Goal: Task Accomplishment & Management: Complete application form

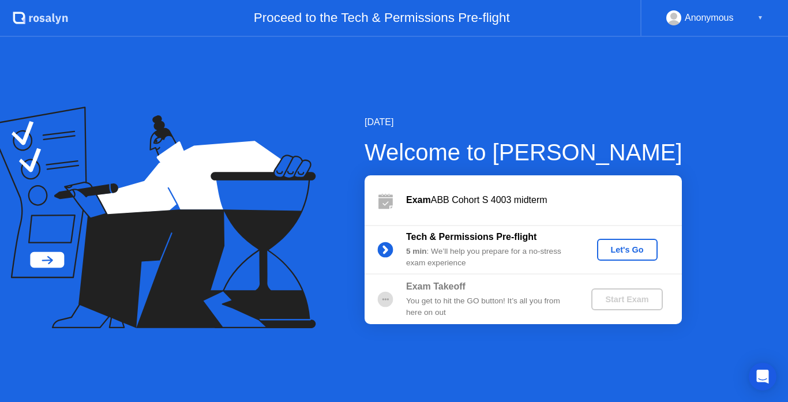
click at [619, 247] on div "Let's Go" at bounding box center [627, 249] width 51 height 9
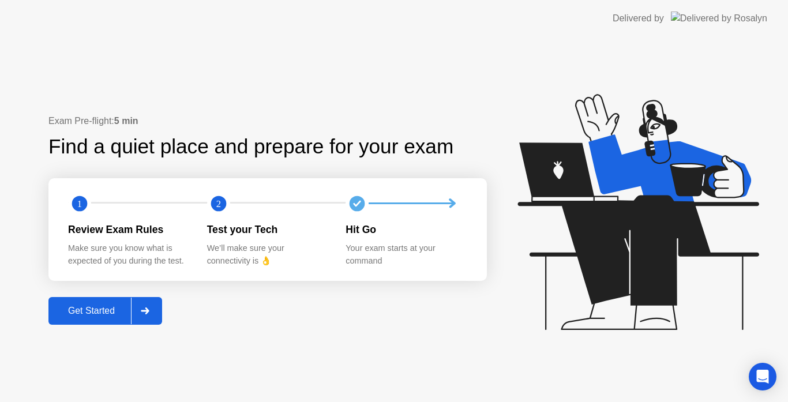
click at [103, 312] on div "Get Started" at bounding box center [91, 311] width 79 height 10
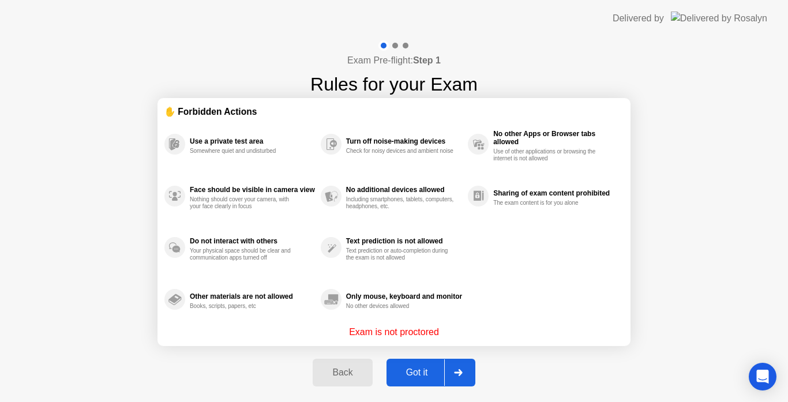
click at [458, 365] on div at bounding box center [458, 372] width 28 height 27
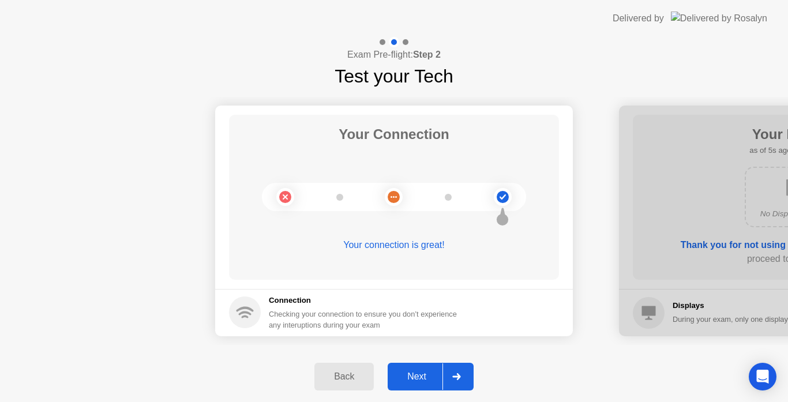
click at [457, 366] on div at bounding box center [457, 377] width 28 height 27
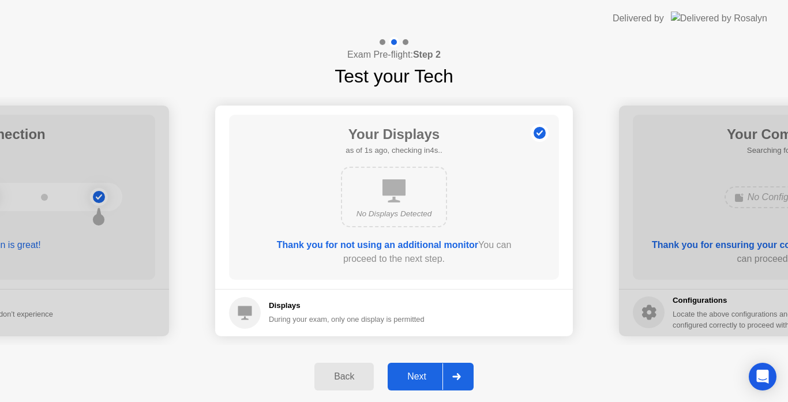
click at [457, 366] on div at bounding box center [457, 377] width 28 height 27
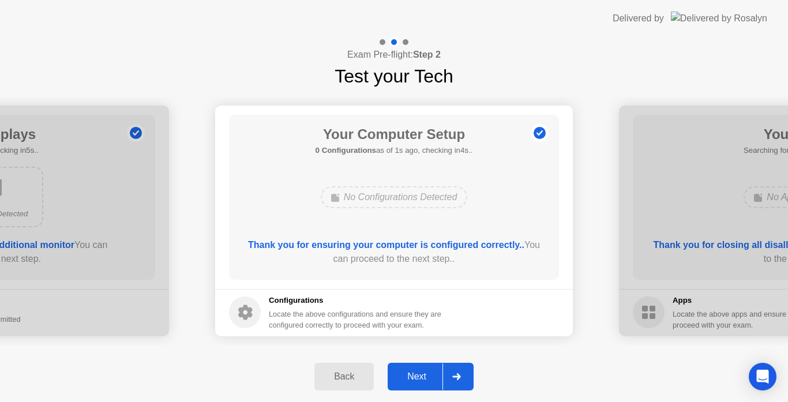
click at [451, 380] on div at bounding box center [457, 377] width 28 height 27
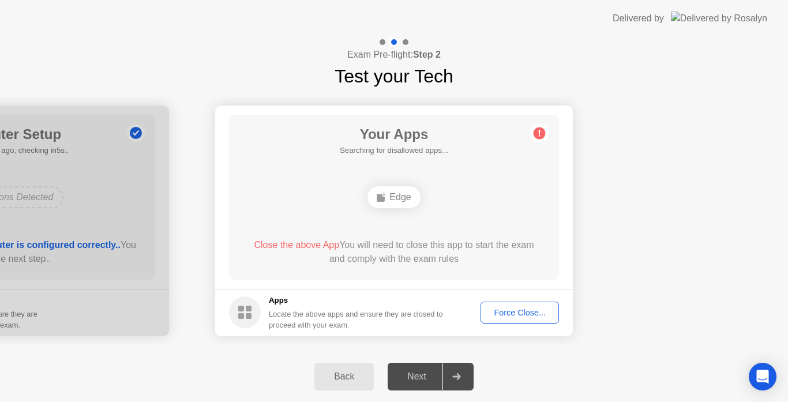
click at [519, 309] on div "Force Close..." at bounding box center [520, 312] width 70 height 9
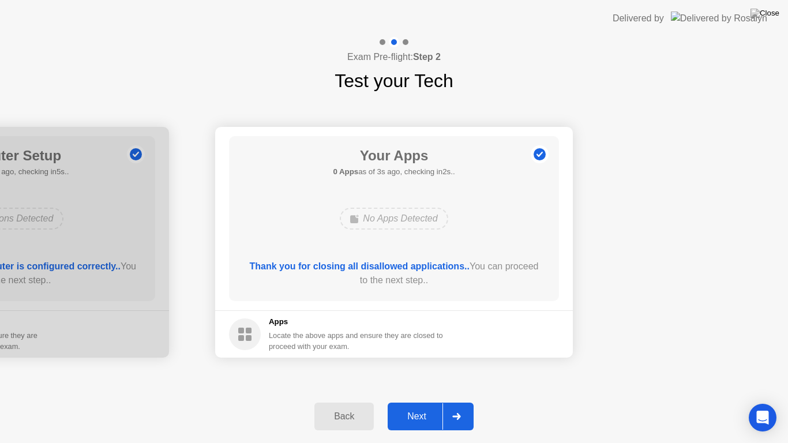
click at [460, 402] on div at bounding box center [457, 416] width 28 height 27
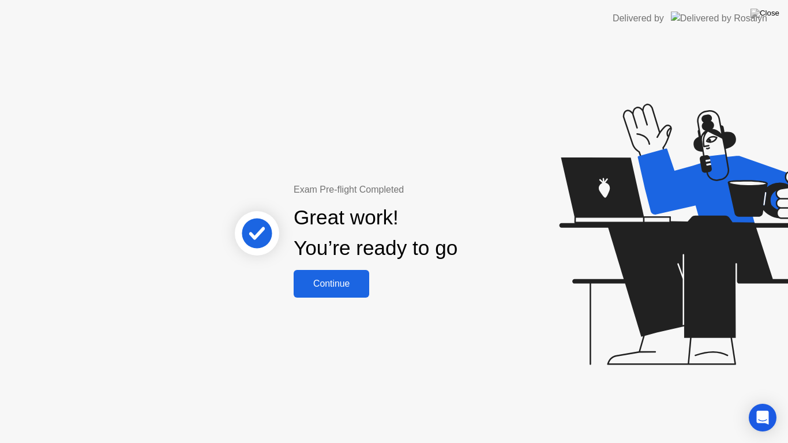
click at [336, 279] on div "Continue" at bounding box center [331, 284] width 69 height 10
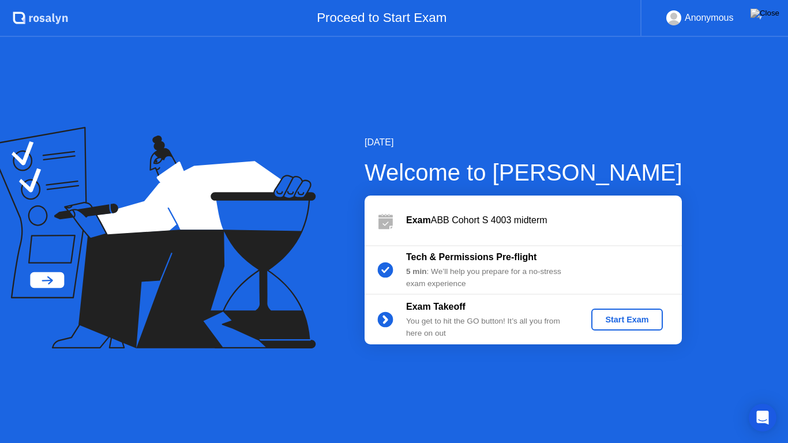
click at [622, 313] on button "Start Exam" at bounding box center [626, 320] width 71 height 22
